Goal: Register for event/course

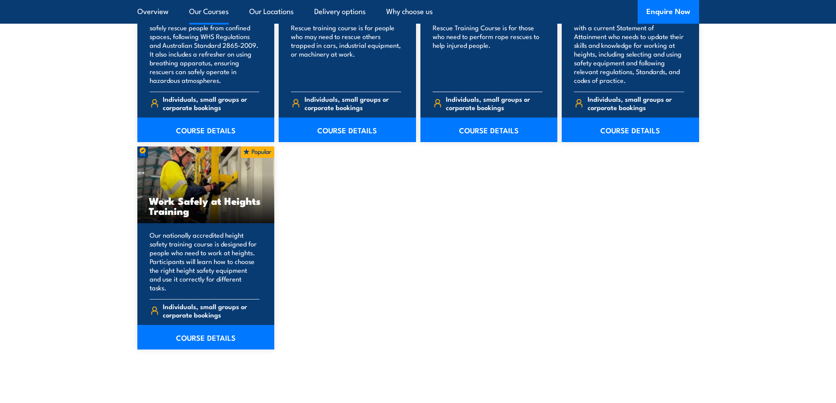
scroll to position [1053, 0]
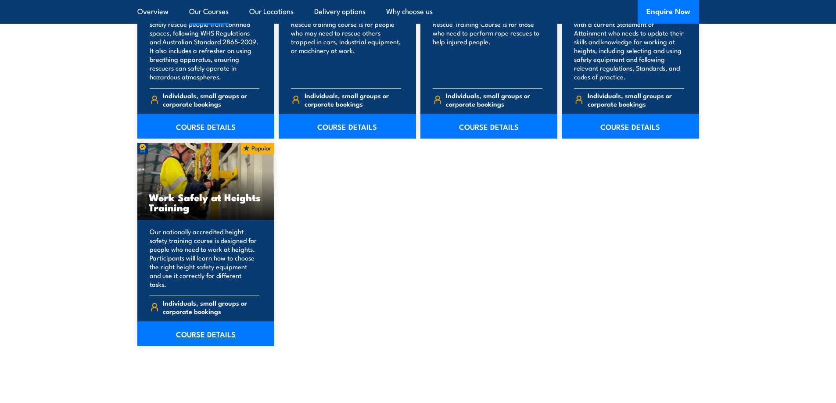
click at [199, 328] on link "COURSE DETAILS" at bounding box center [205, 334] width 137 height 25
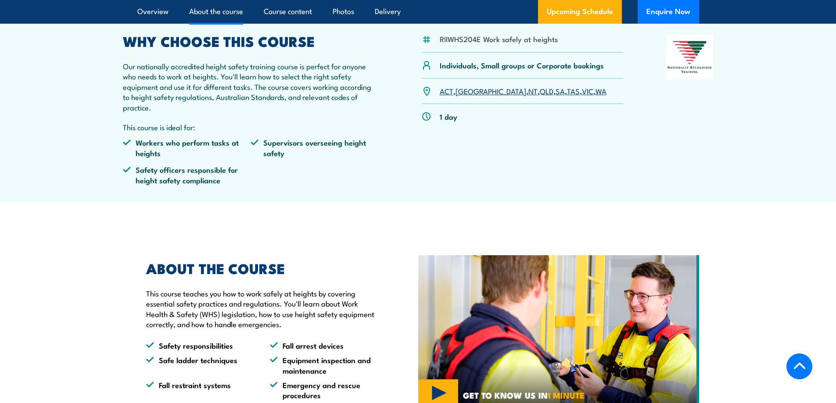
scroll to position [219, 0]
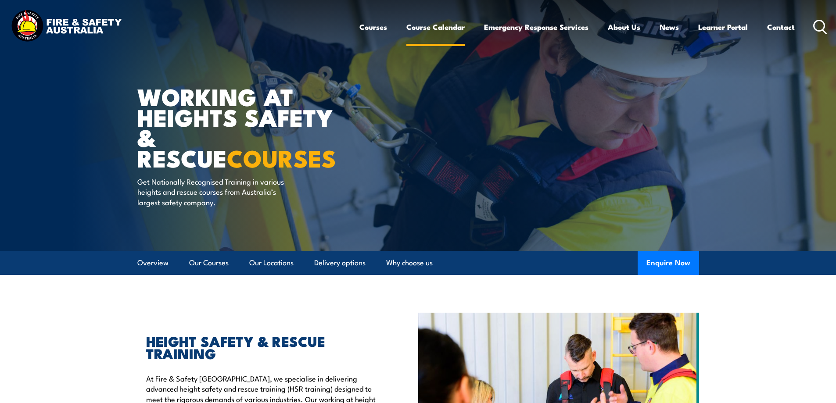
click at [437, 29] on link "Course Calendar" at bounding box center [435, 26] width 58 height 23
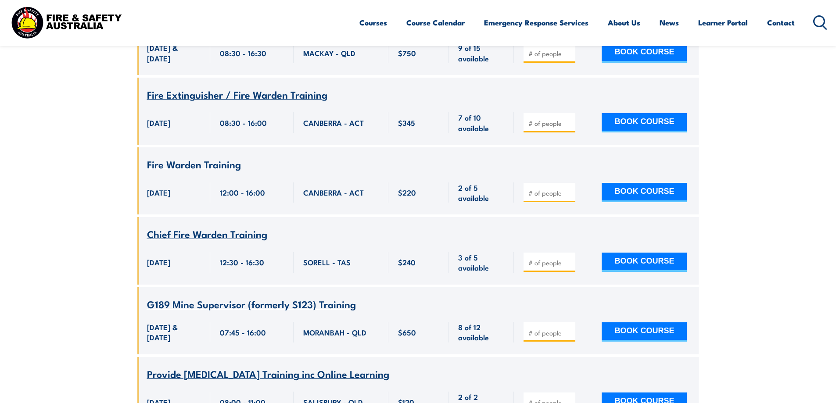
scroll to position [2193, 0]
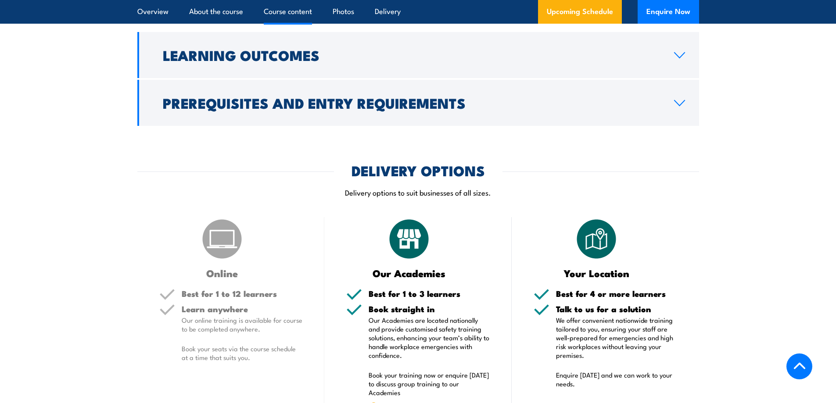
scroll to position [921, 0]
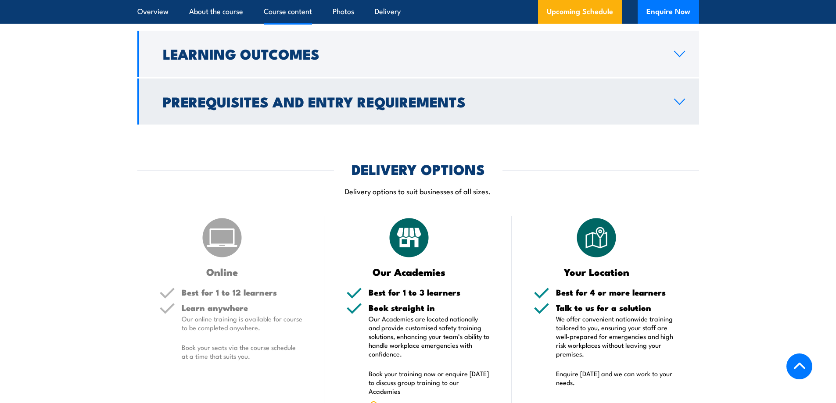
click at [292, 105] on h2 "Prerequisites and Entry Requirements" at bounding box center [411, 101] width 497 height 12
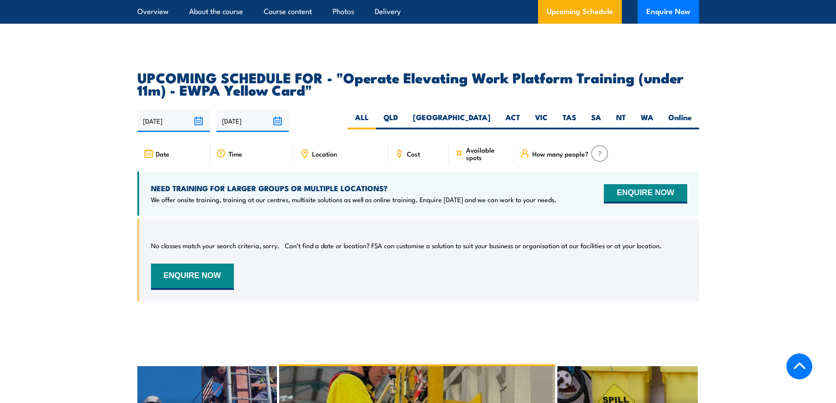
scroll to position [1424, 0]
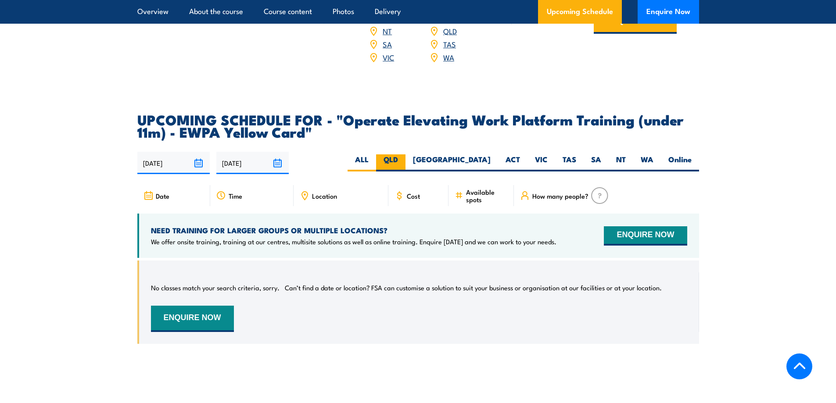
click at [405, 154] on label "QLD" at bounding box center [390, 162] width 29 height 17
click at [404, 154] on input "QLD" at bounding box center [401, 157] width 6 height 6
radio input "true"
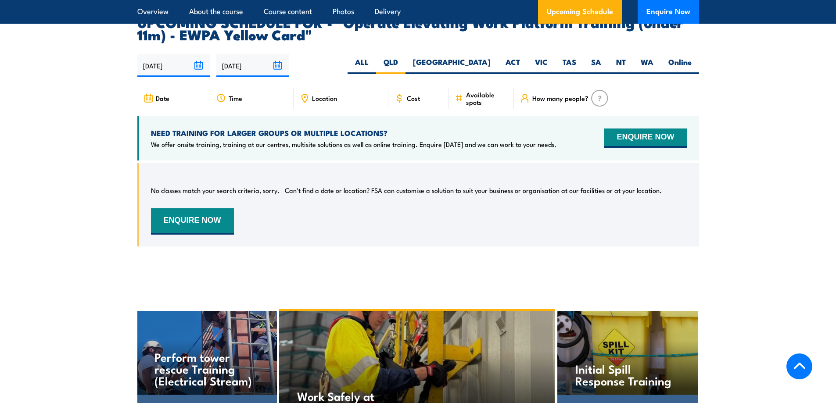
scroll to position [1422, 0]
